Goal: Task Accomplishment & Management: Manage account settings

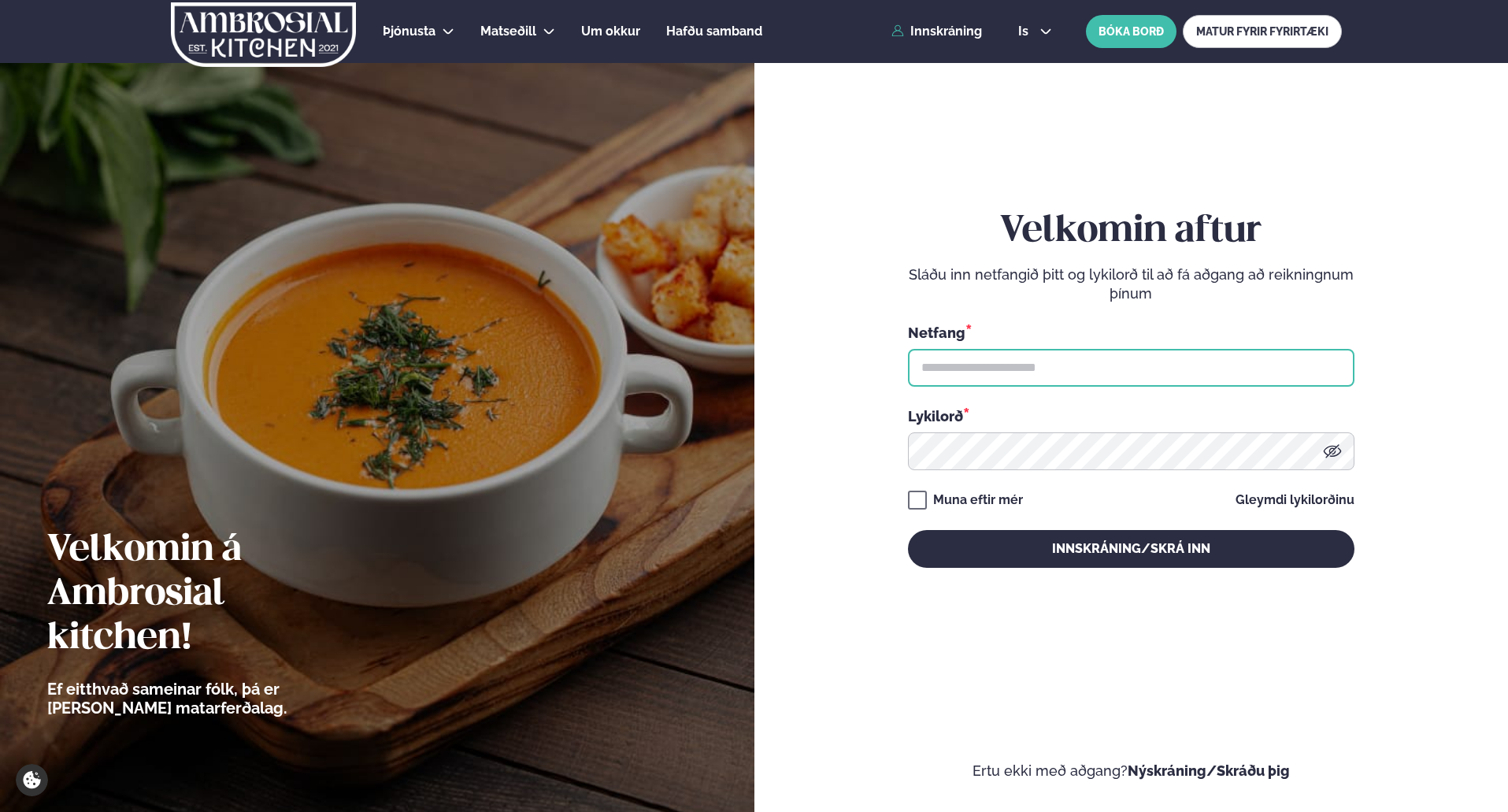
click at [981, 377] on input "text" at bounding box center [1131, 368] width 447 height 38
type input "**********"
click at [1130, 557] on button "Innskráning/Skrá inn" at bounding box center [1131, 549] width 447 height 38
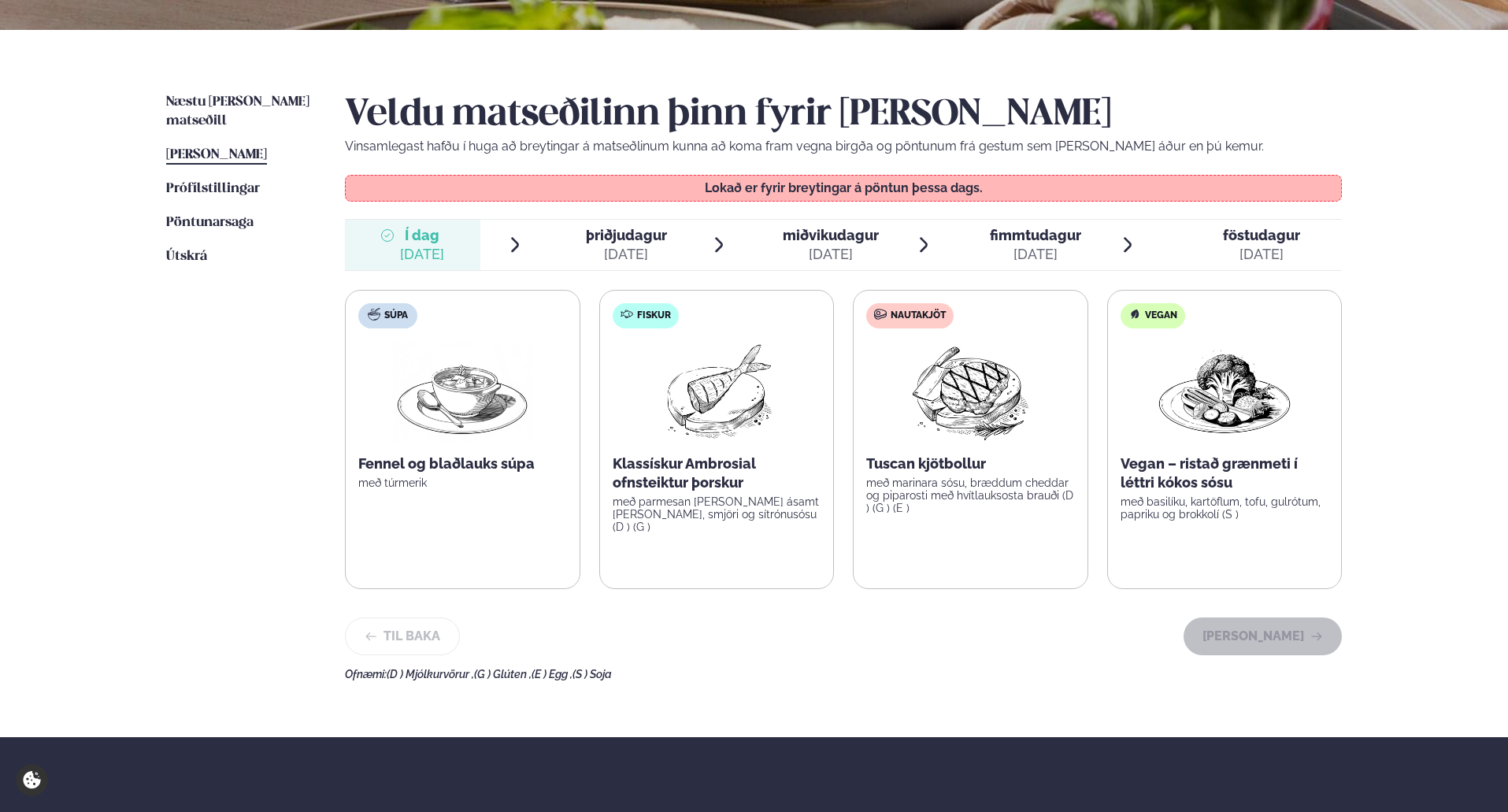
scroll to position [276, 0]
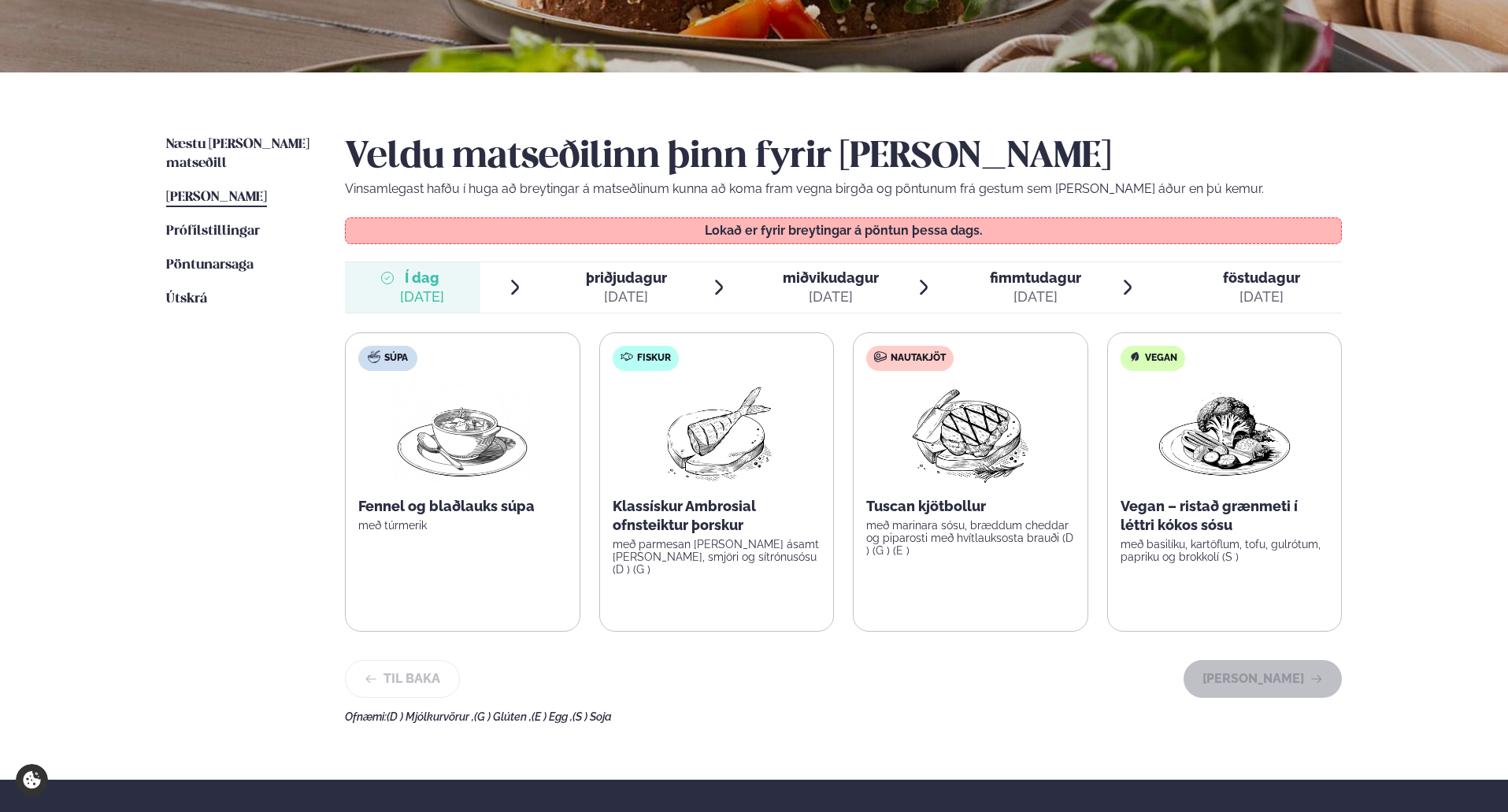
click at [643, 291] on div "[DATE]" at bounding box center [626, 297] width 81 height 19
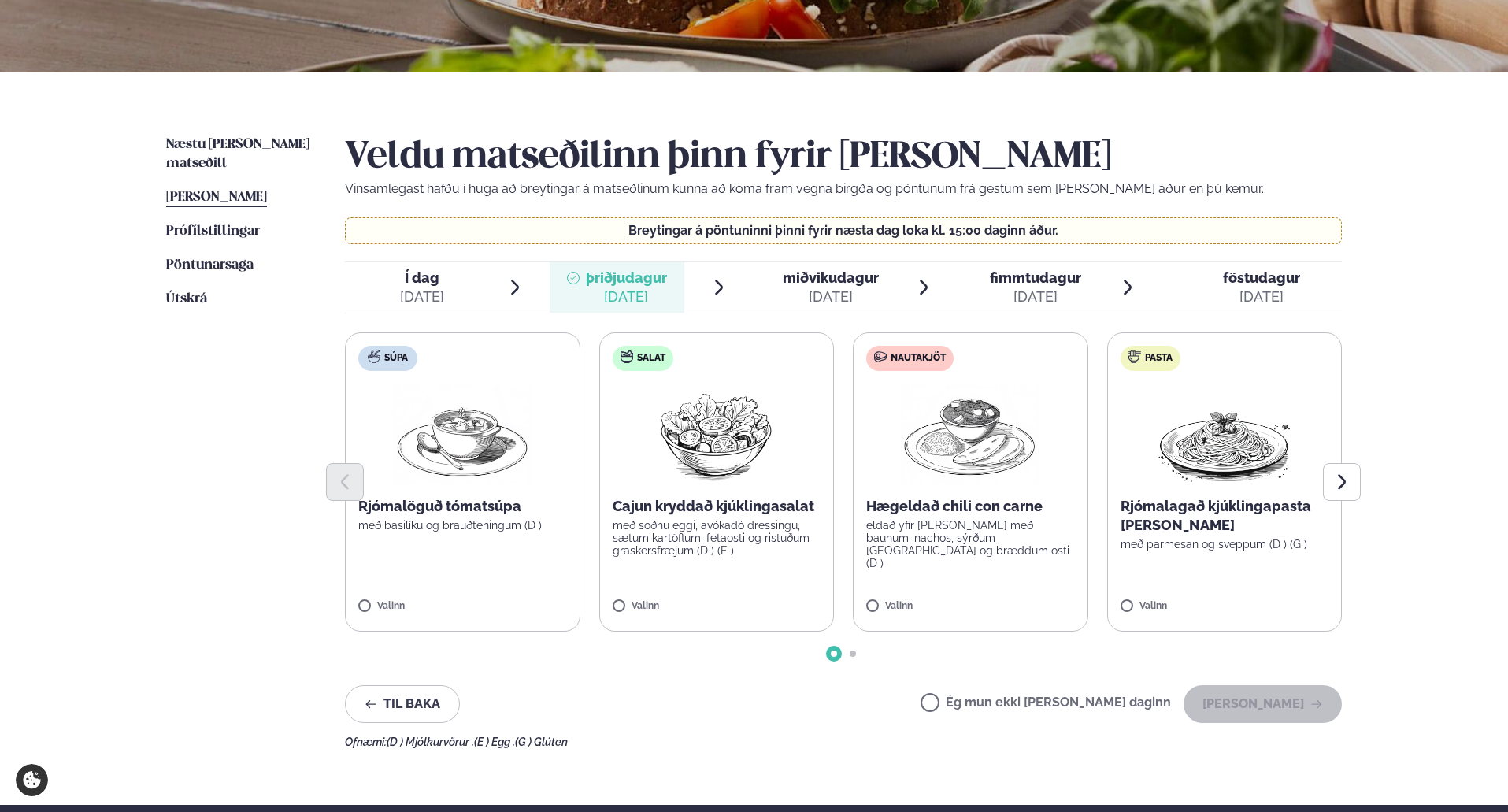
click at [1201, 423] on img at bounding box center [1224, 434] width 139 height 101
click at [1299, 706] on button "[PERSON_NAME]" at bounding box center [1262, 704] width 158 height 38
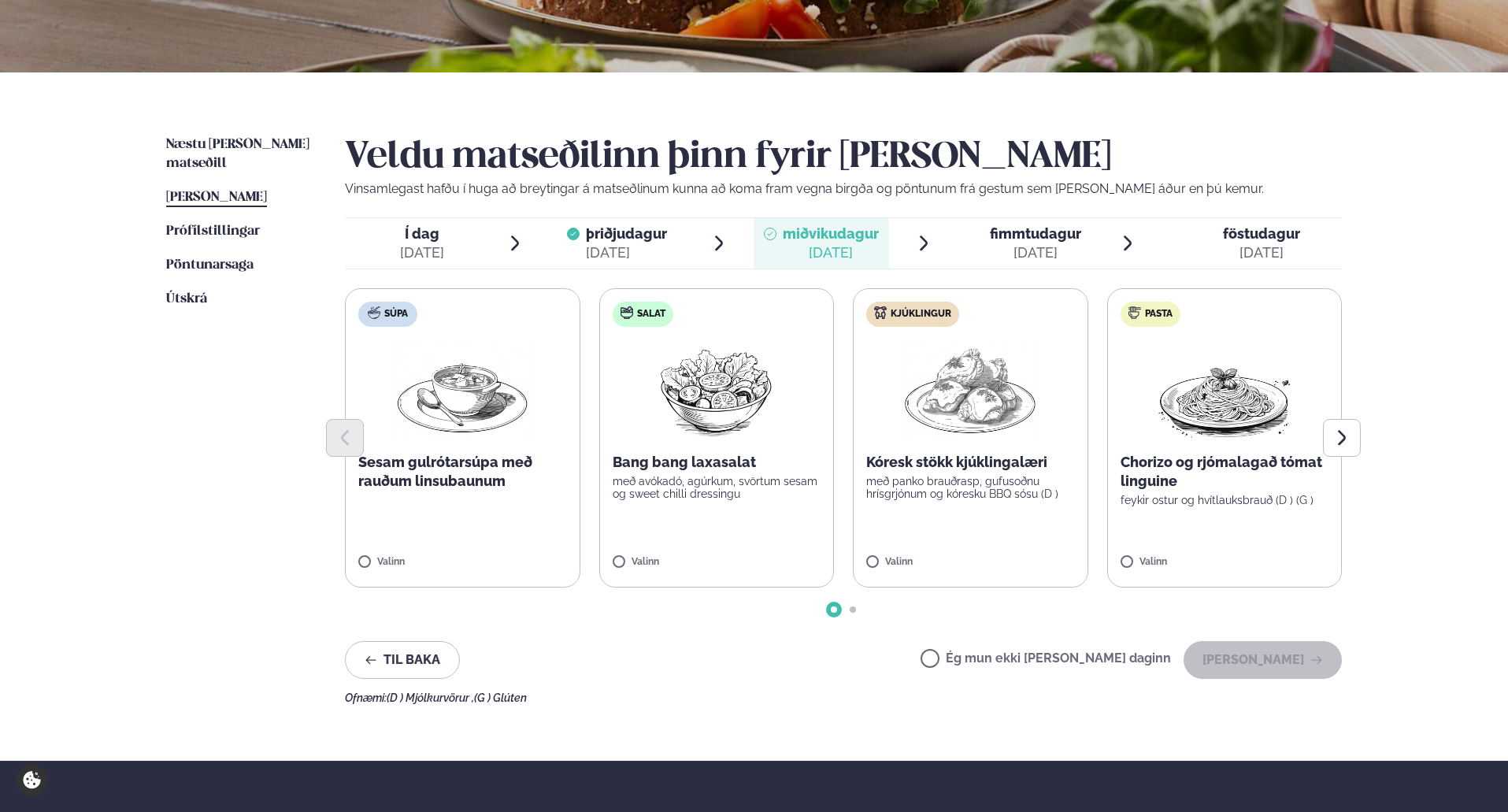
click at [1038, 645] on div "Ég mun ekki [PERSON_NAME] daginn [PERSON_NAME]" at bounding box center [1131, 660] width 422 height 38
click at [1038, 657] on label "Ég mun ekki [PERSON_NAME] daginn" at bounding box center [1046, 659] width 251 height 16
click at [1316, 658] on icon "button" at bounding box center [1316, 659] width 13 height 13
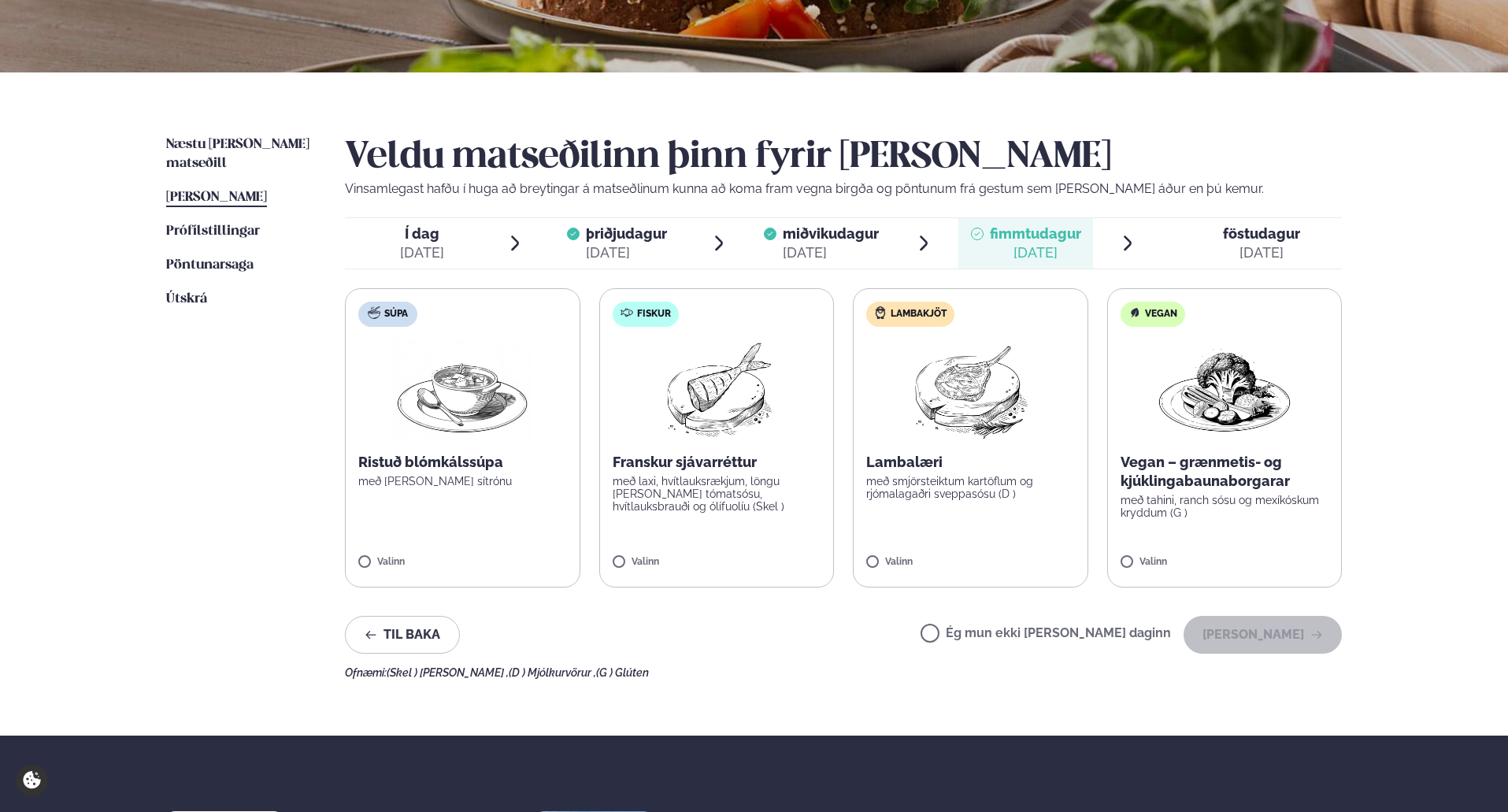
click at [975, 481] on p "með smjörsteiktum kartöflum og rjómalagaðri sveppasósu (D )" at bounding box center [970, 487] width 209 height 25
click at [1253, 632] on button "[PERSON_NAME]" at bounding box center [1262, 635] width 158 height 38
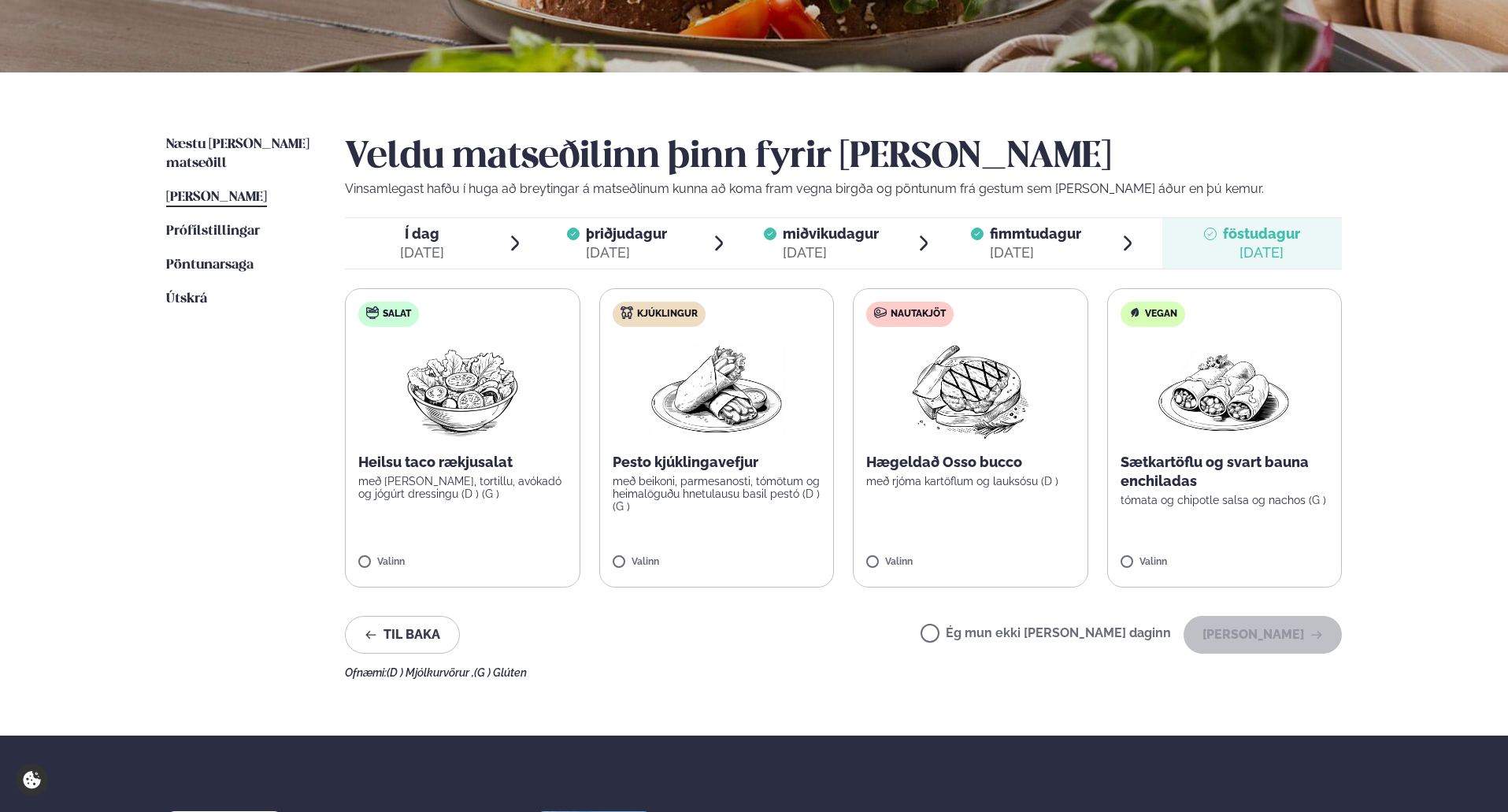
click at [1102, 625] on div "Ég mun ekki [PERSON_NAME] daginn [PERSON_NAME]" at bounding box center [1131, 635] width 422 height 38
click at [1064, 637] on label "Ég mun ekki [PERSON_NAME] daginn" at bounding box center [1046, 634] width 251 height 16
click at [1268, 634] on button "[PERSON_NAME]" at bounding box center [1262, 635] width 158 height 38
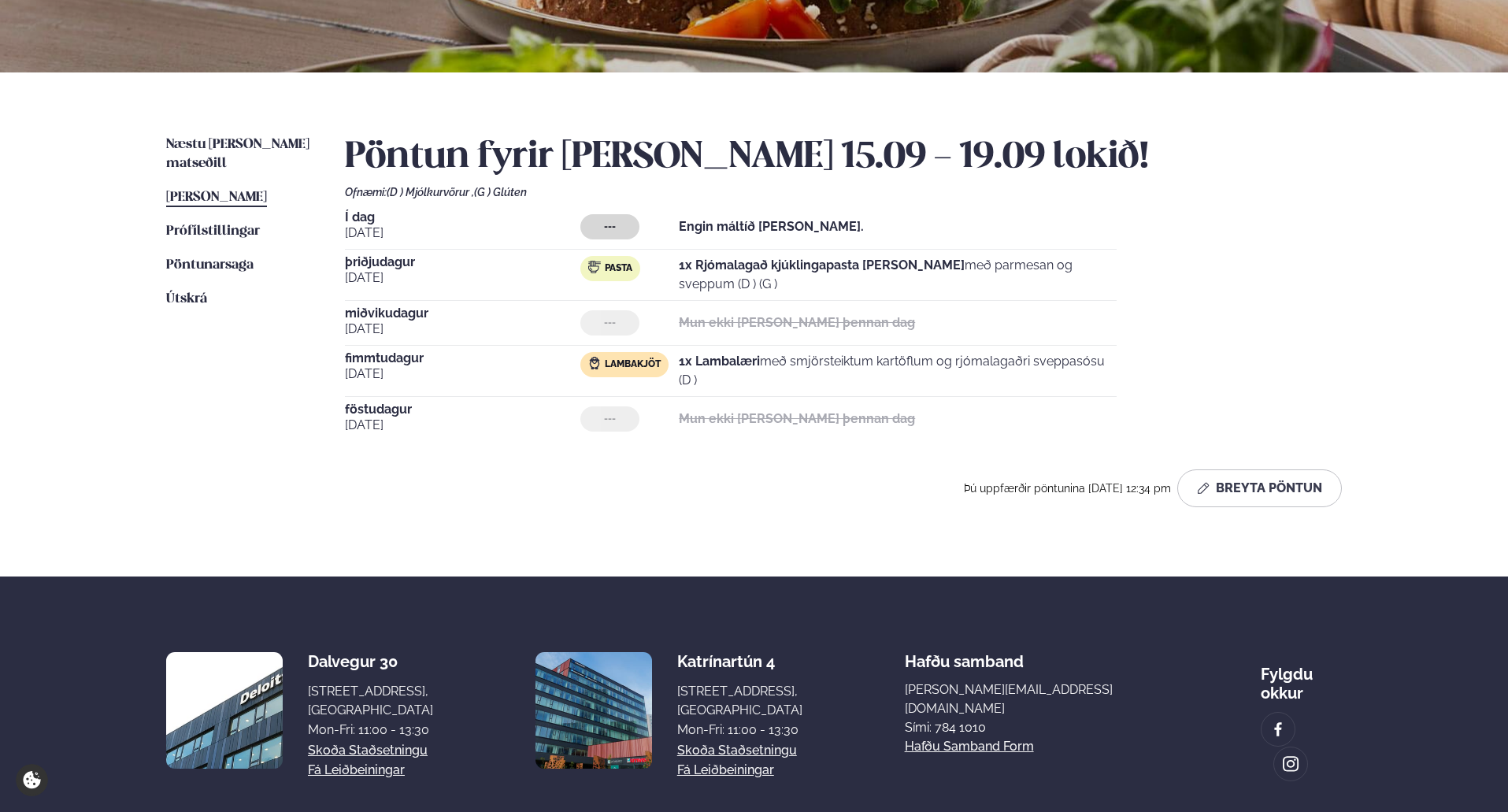
click at [1389, 289] on div "Þjónusta Hádegismatur fyrir fyrirtæki Fyrirtækja veitingar Einkapartý Matseðill…" at bounding box center [754, 312] width 1508 height 1177
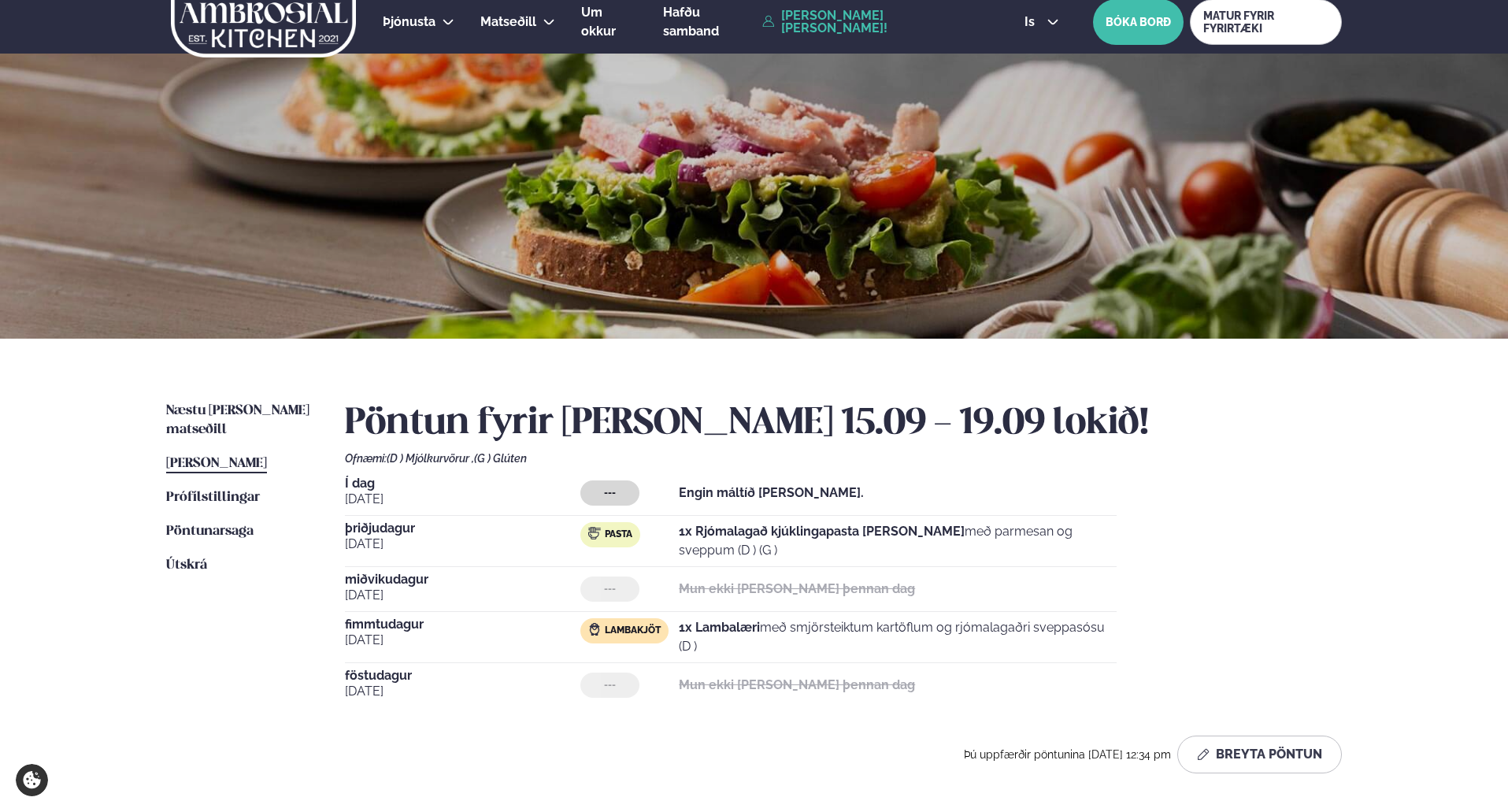
scroll to position [0, 0]
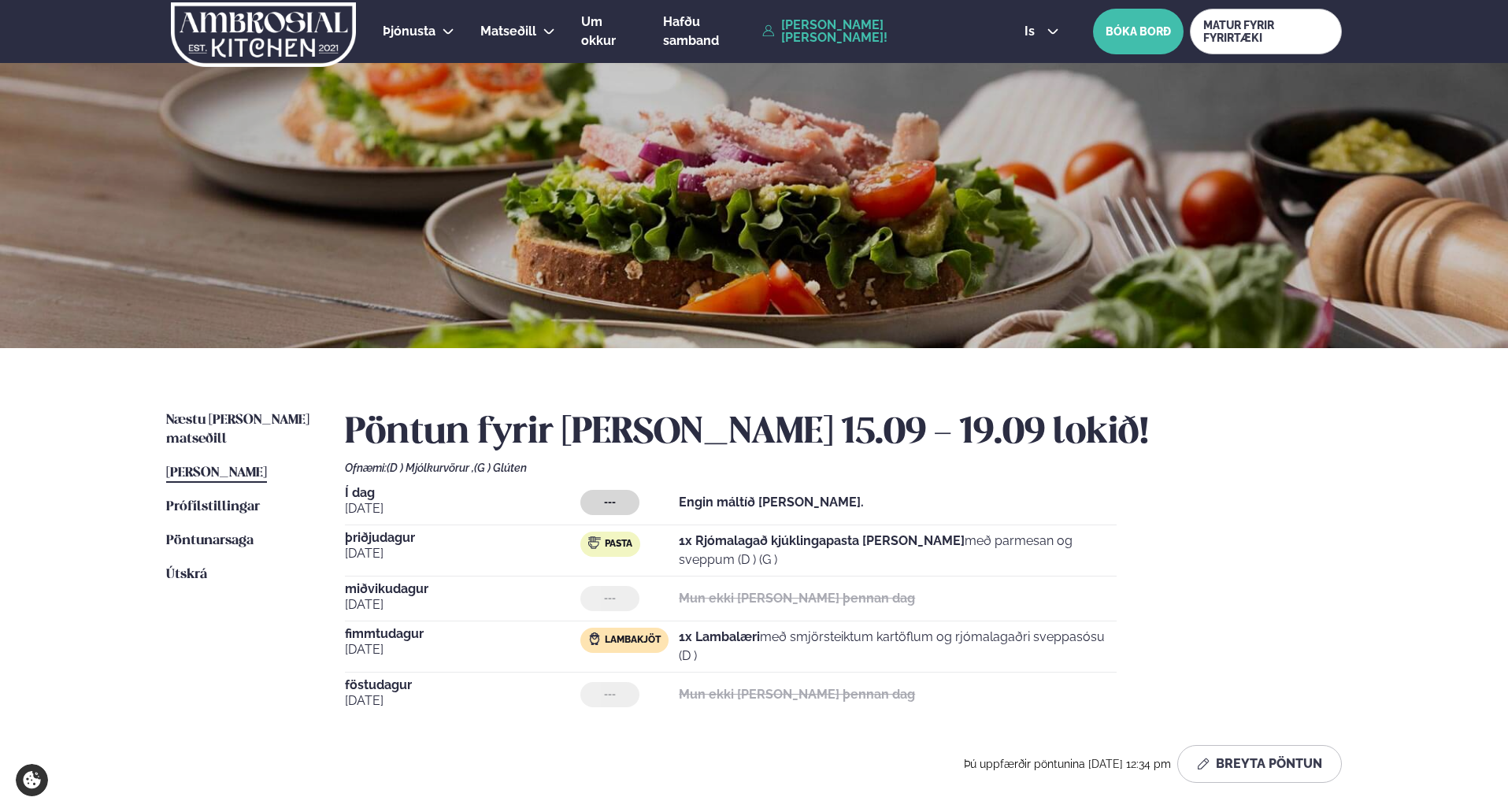
click at [1301, 485] on div "Pöntun fyrir [PERSON_NAME] 15.09 - 19.09 lokið! Ofnæmi: (D ) Mjólkurvörur , (G …" at bounding box center [843, 597] width 997 height 371
